Goal: Task Accomplishment & Management: Complete application form

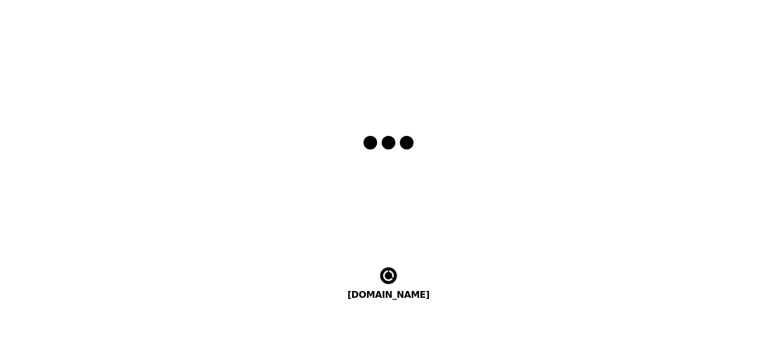
select select "en"
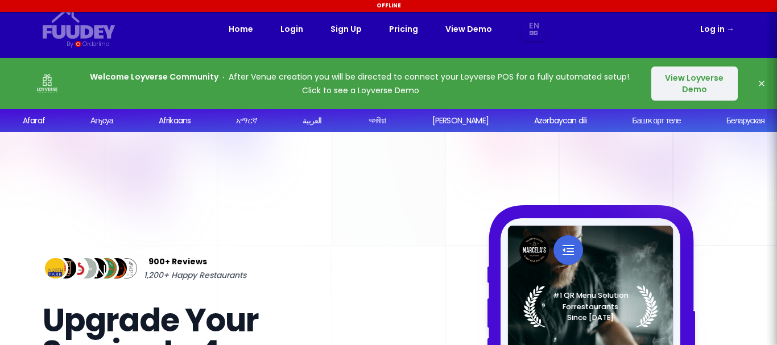
select select "en"
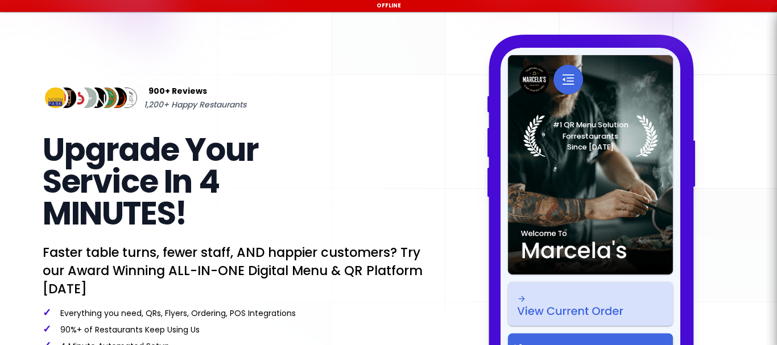
select select "en"
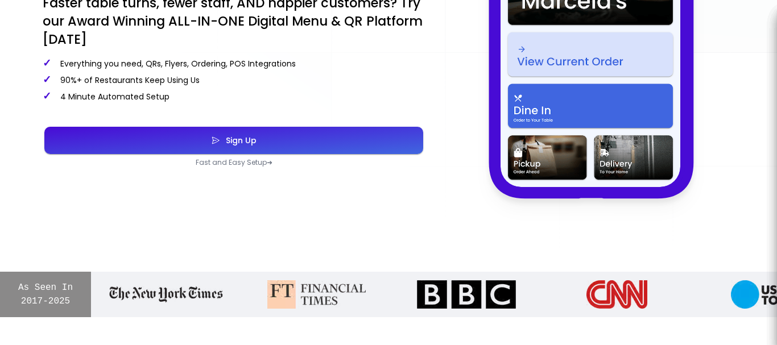
scroll to position [398, 0]
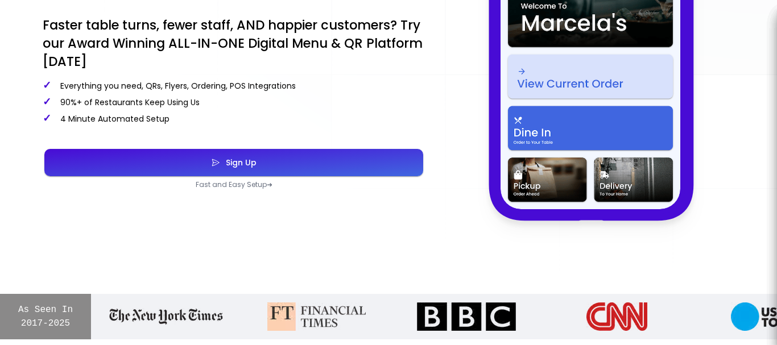
click at [275, 161] on button "Sign Up" at bounding box center [233, 162] width 379 height 27
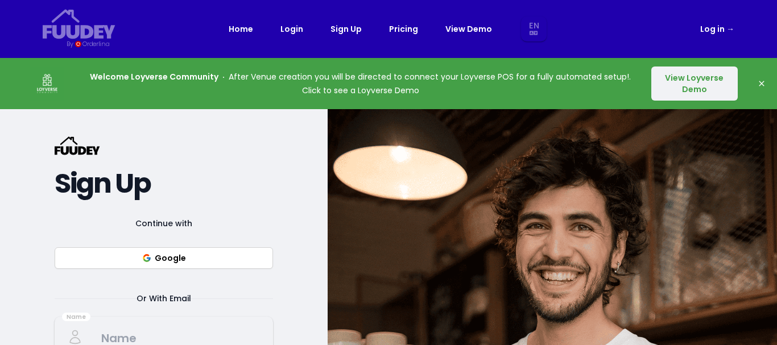
select select "en"
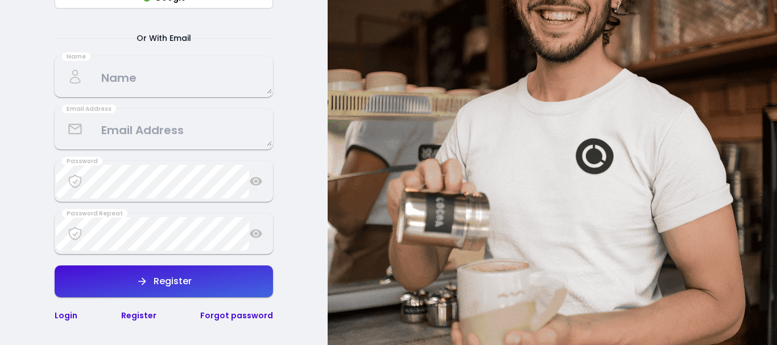
scroll to position [227, 0]
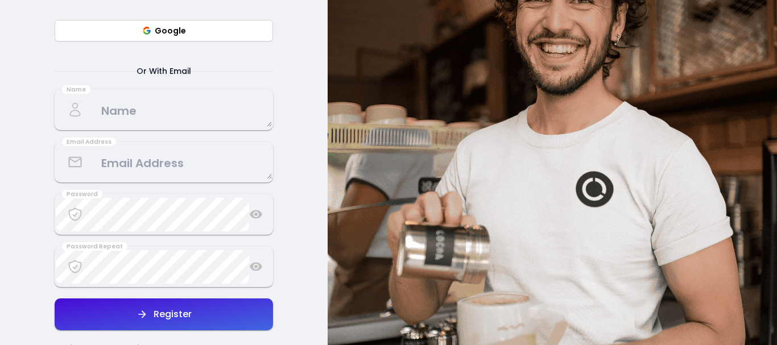
select select "en"
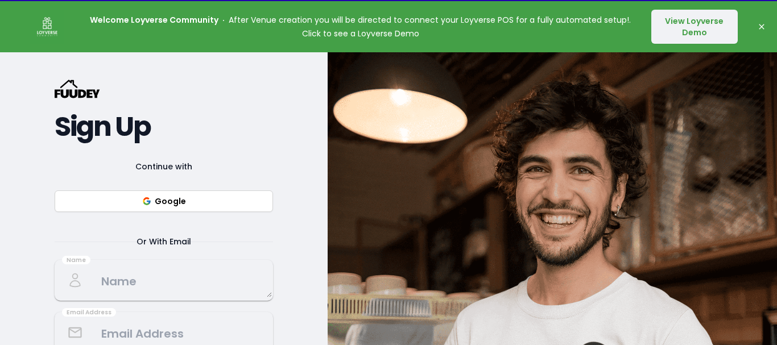
scroll to position [0, 0]
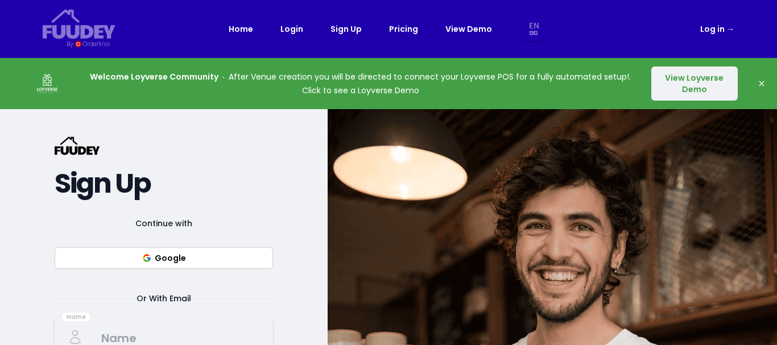
click at [690, 92] on button "View Loyverse Demo" at bounding box center [694, 84] width 86 height 34
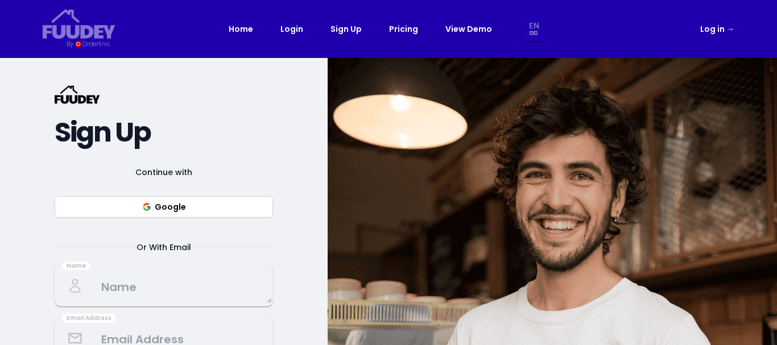
select select "en"
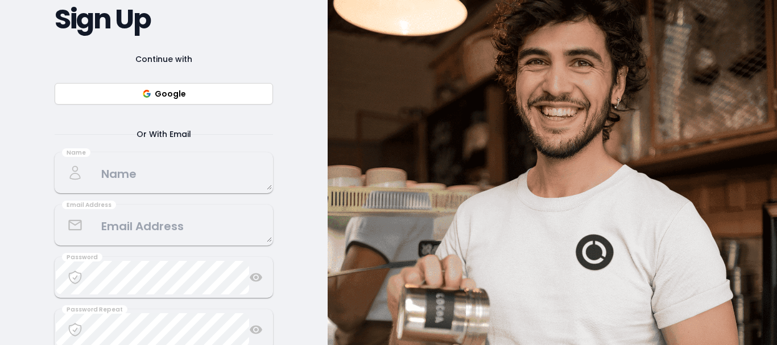
scroll to position [114, 0]
click at [153, 173] on textarea at bounding box center [164, 173] width 216 height 34
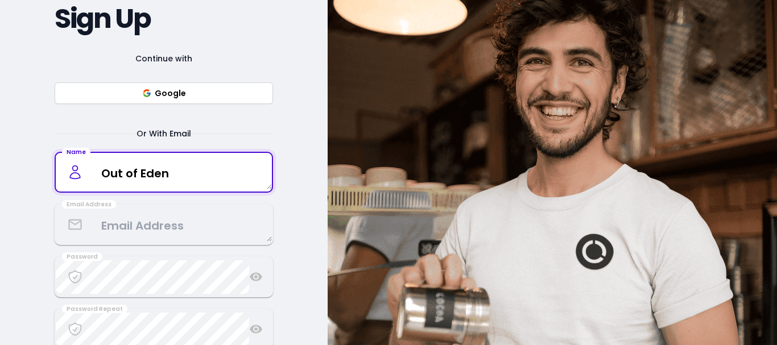
type textarea "Out of Eden"
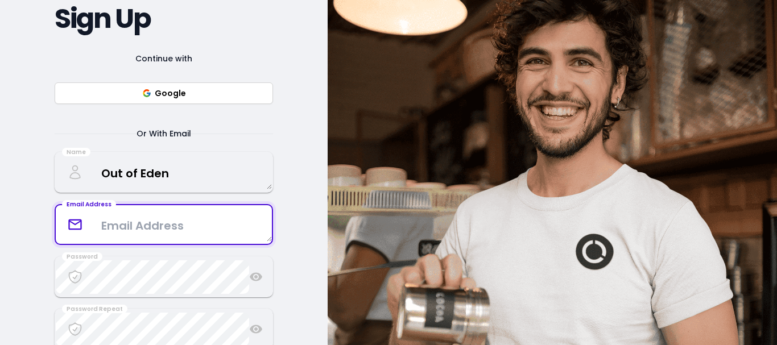
click at [102, 233] on textarea at bounding box center [164, 225] width 216 height 34
type textarea "[EMAIL_ADDRESS][DOMAIN_NAME]"
click at [19, 238] on div "{/* Added fill="currentColor" here */} {/* This rectangle defines the backgroun…" at bounding box center [163, 194] width 327 height 501
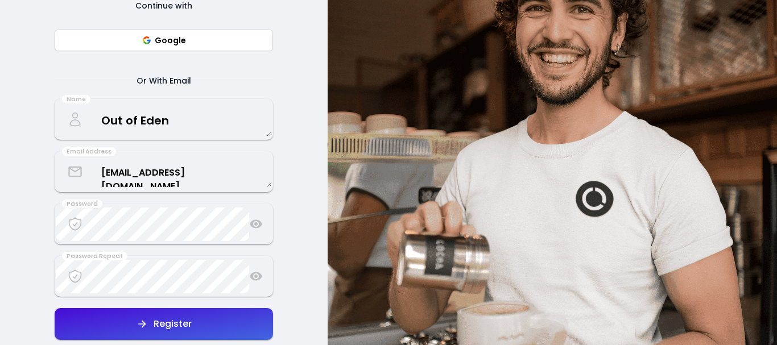
scroll to position [227, 0]
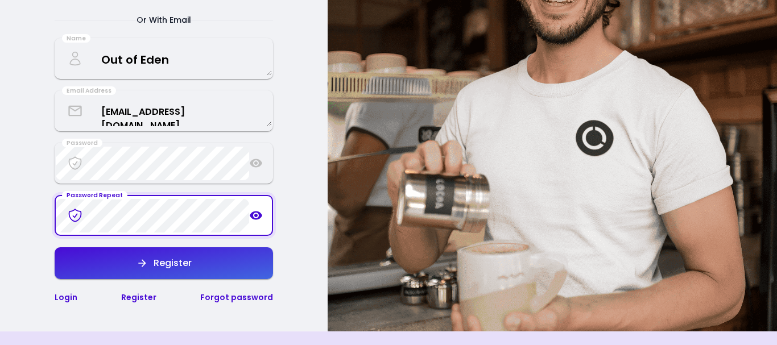
click at [194, 257] on button "Register" at bounding box center [164, 263] width 218 height 32
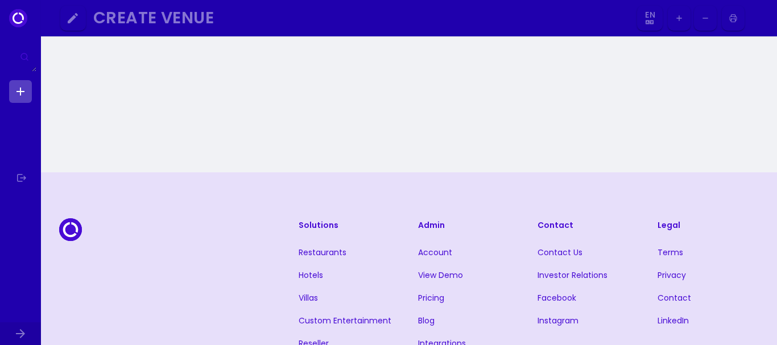
select select "en"
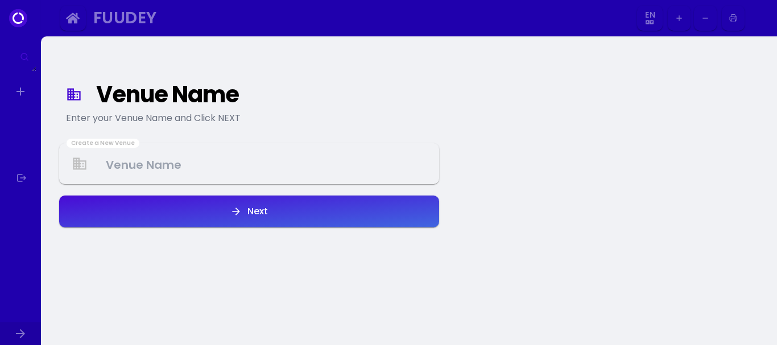
select select "en"
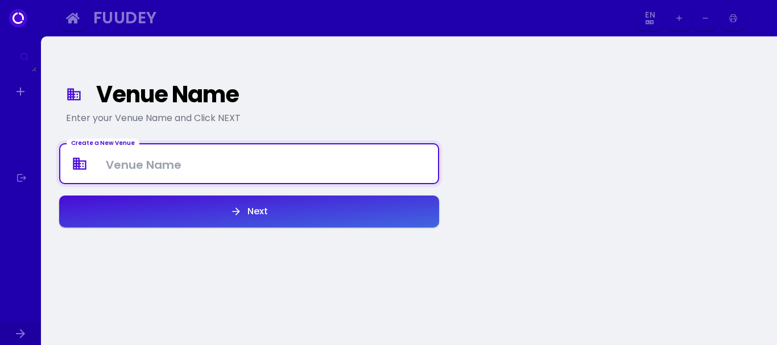
click at [176, 167] on Venue at bounding box center [249, 164] width 378 height 34
type Venue "Out of Eden"
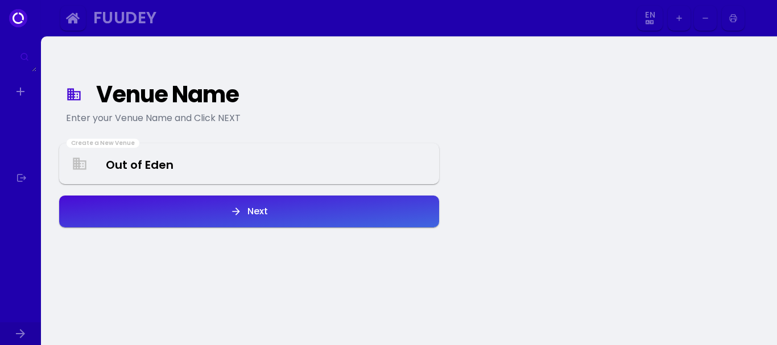
click at [254, 216] on div "Next" at bounding box center [255, 211] width 26 height 9
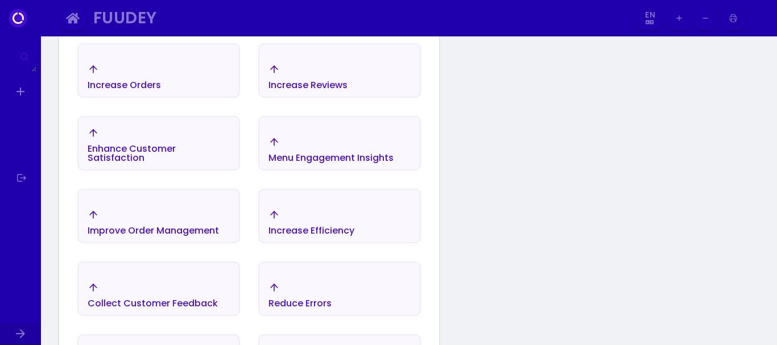
scroll to position [246, 0]
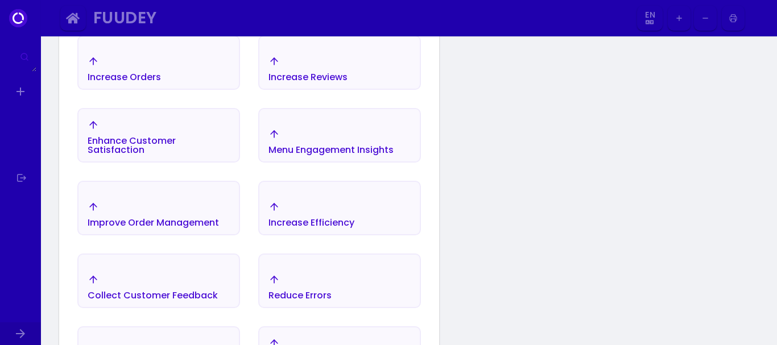
click at [324, 218] on div "Increase Efficiency" at bounding box center [311, 222] width 86 height 9
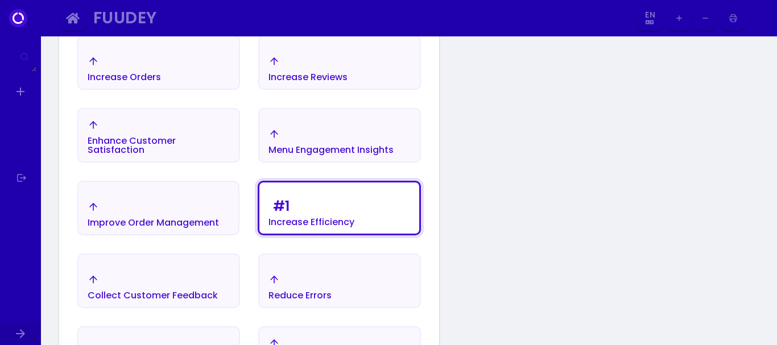
scroll to position [189, 0]
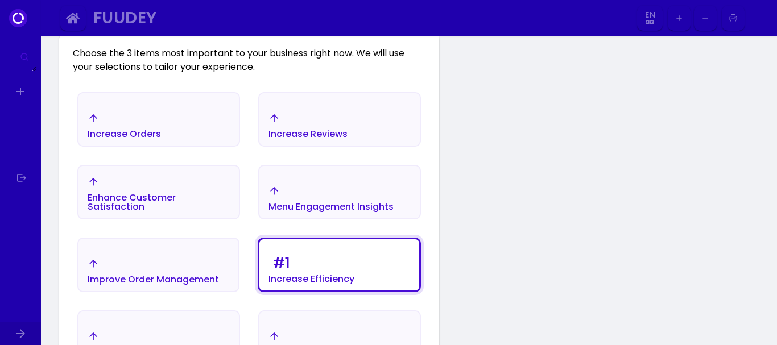
click at [176, 118] on div "Increase Orders" at bounding box center [158, 126] width 160 height 40
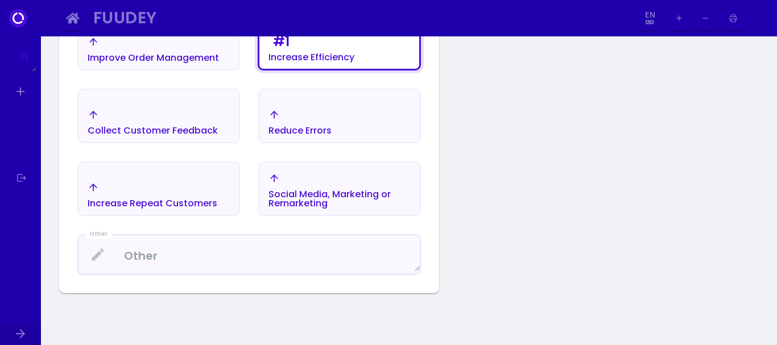
scroll to position [416, 0]
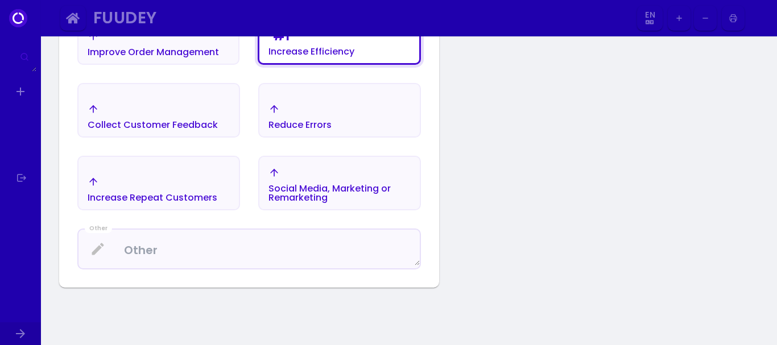
click at [134, 188] on div "Increase Repeat Customers" at bounding box center [153, 189] width 130 height 26
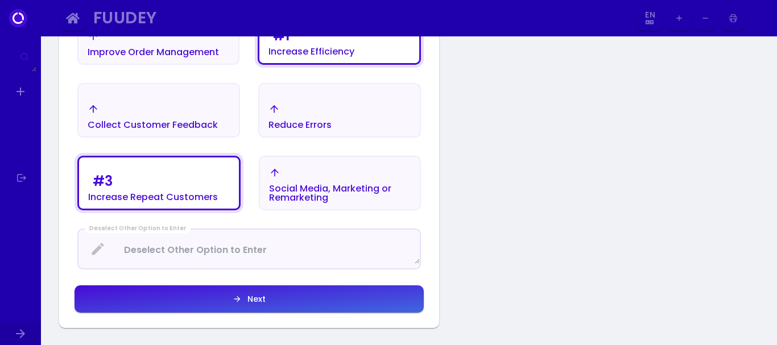
click at [283, 301] on button "Next" at bounding box center [248, 298] width 349 height 27
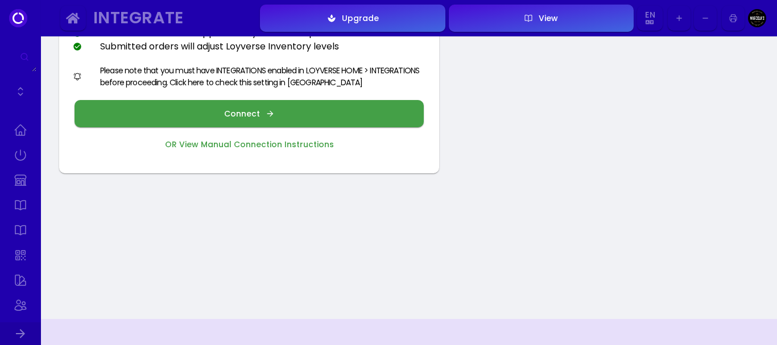
scroll to position [114, 0]
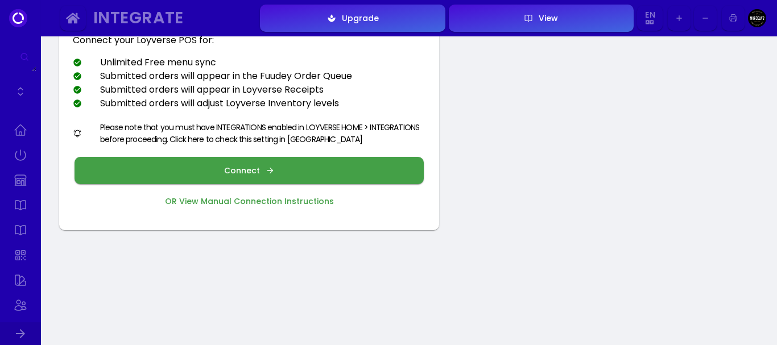
click at [259, 164] on button "Connect" at bounding box center [248, 170] width 349 height 27
